Goal: Information Seeking & Learning: Learn about a topic

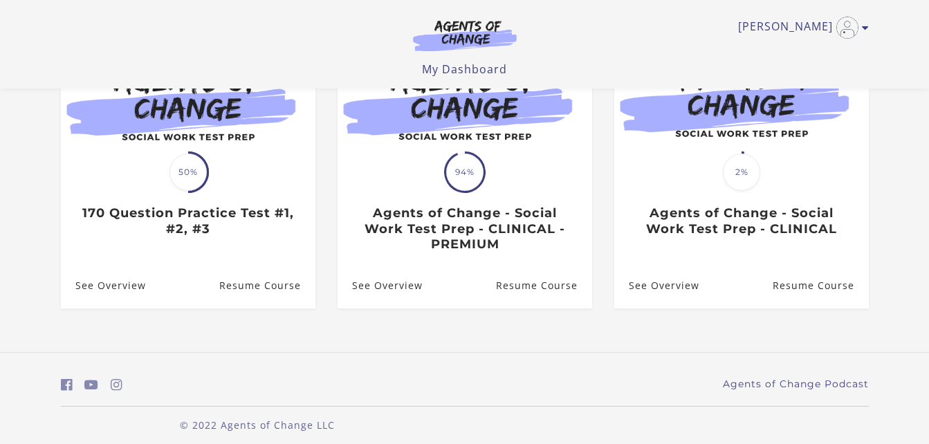
scroll to position [193, 0]
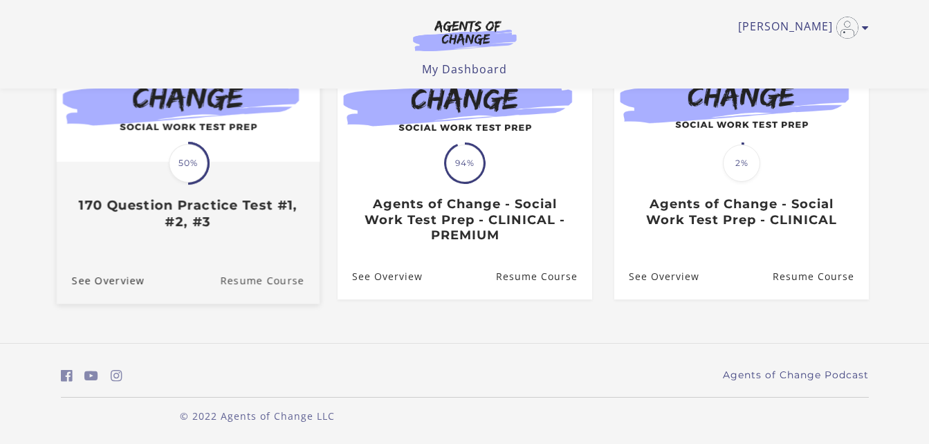
click at [279, 278] on link "Resume Course" at bounding box center [270, 280] width 100 height 46
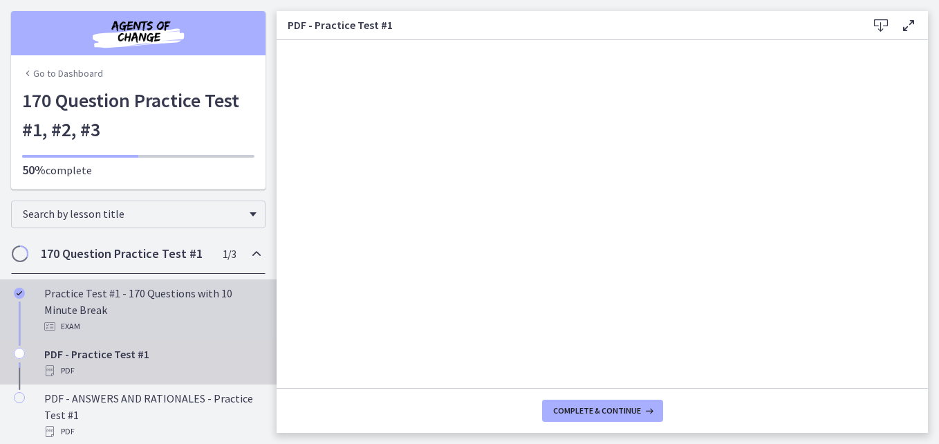
click at [95, 319] on div "Exam" at bounding box center [152, 326] width 216 height 17
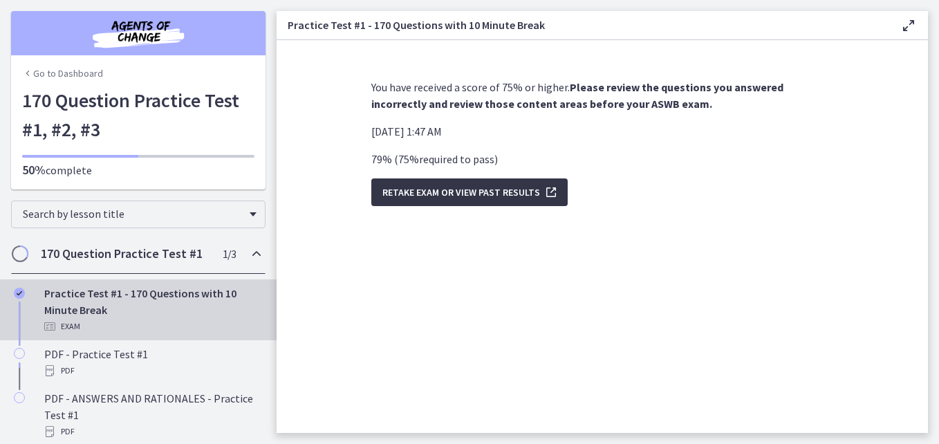
click at [441, 190] on span "Retake Exam OR View Past Results" at bounding box center [462, 192] width 158 height 17
